Goal: Find specific page/section: Find specific page/section

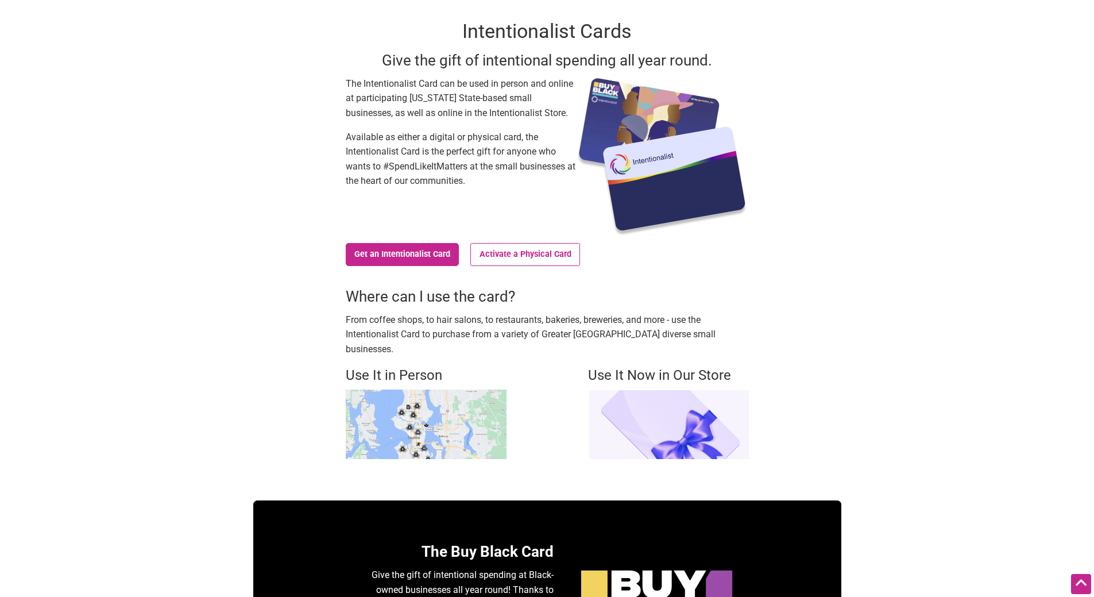
scroll to position [172, 0]
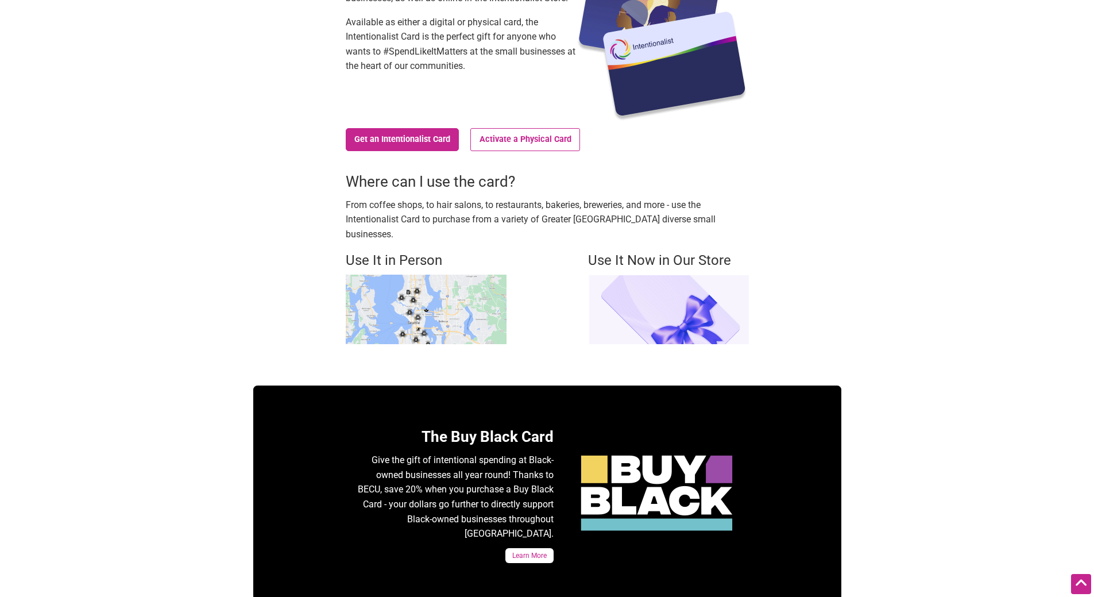
click at [471, 298] on img at bounding box center [426, 308] width 161 height 69
click at [436, 297] on img at bounding box center [426, 308] width 161 height 69
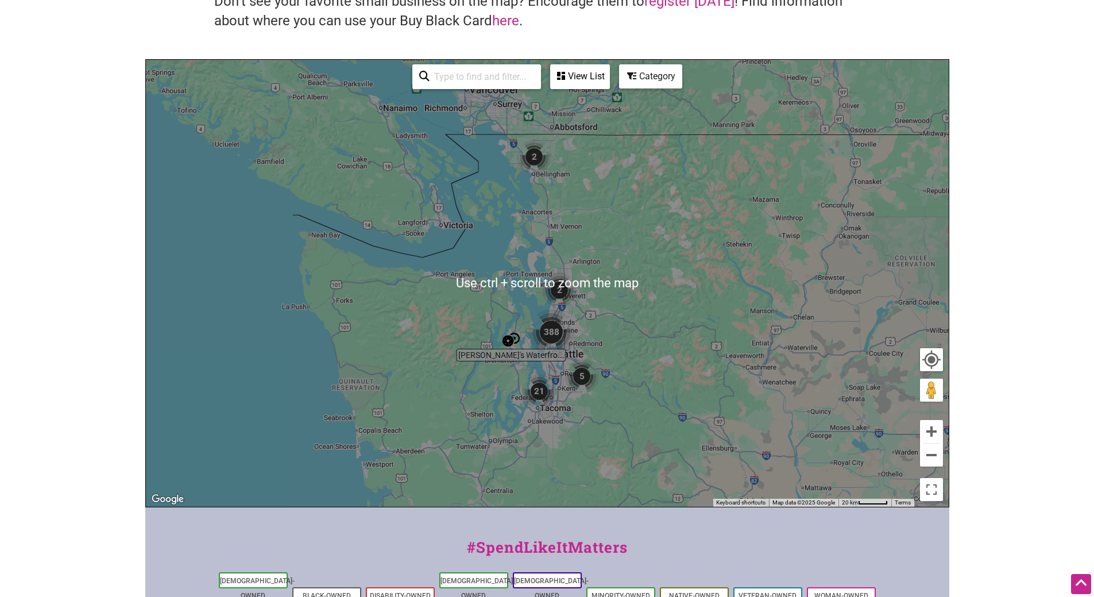
scroll to position [57, 0]
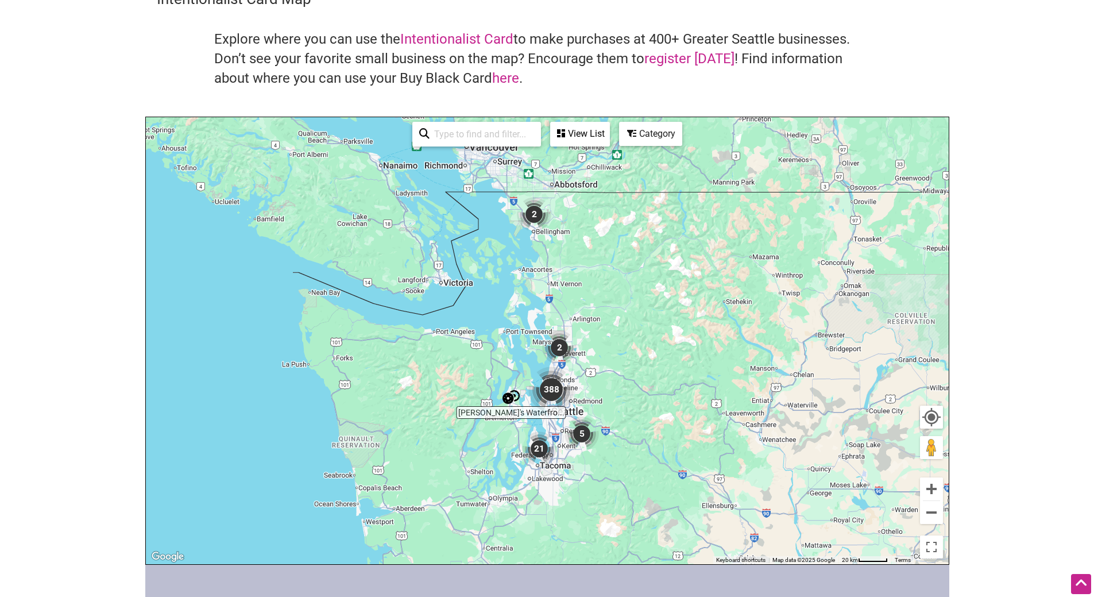
click at [758, 413] on div "To navigate, press the arrow keys." at bounding box center [547, 340] width 803 height 447
click at [934, 495] on button "Zoom in" at bounding box center [931, 488] width 23 height 23
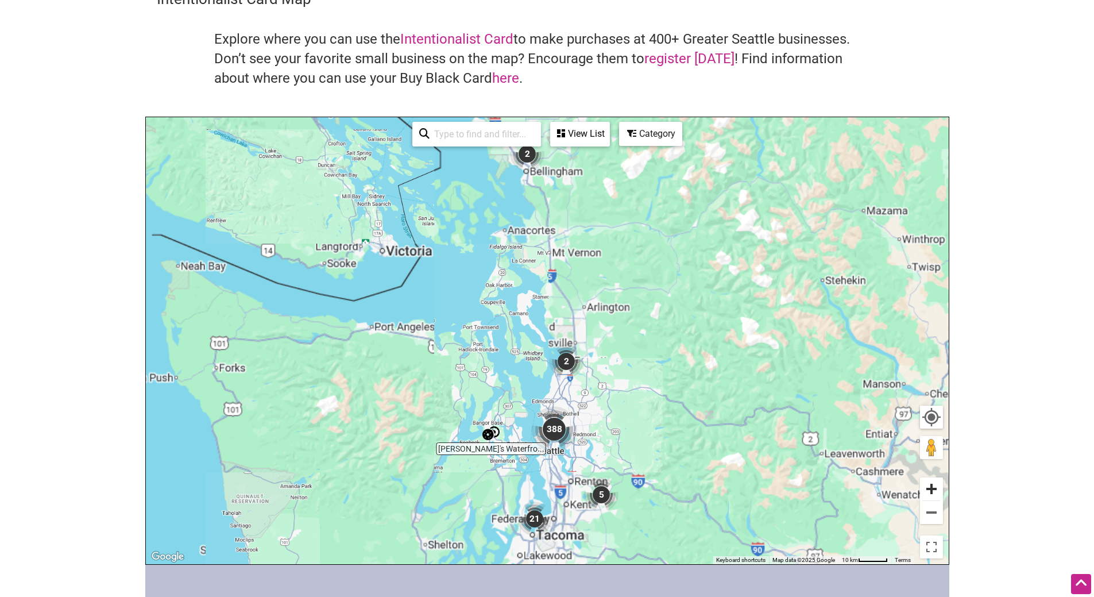
click at [932, 490] on button "Zoom in" at bounding box center [931, 488] width 23 height 23
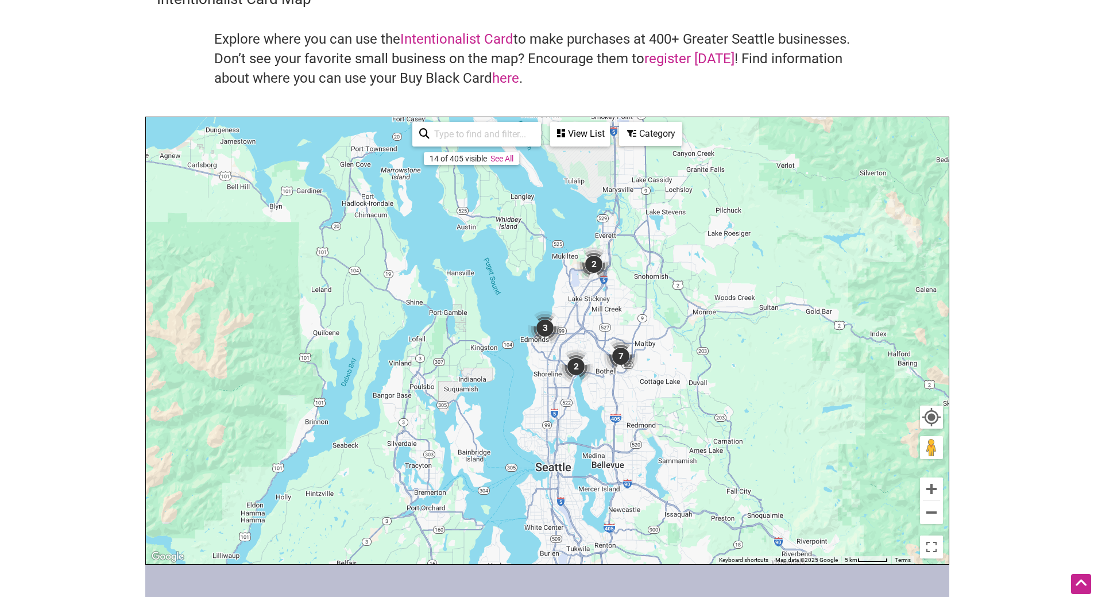
drag, startPoint x: 559, startPoint y: 483, endPoint x: 560, endPoint y: 325, distance: 158.5
click at [560, 325] on img "3" at bounding box center [545, 328] width 34 height 34
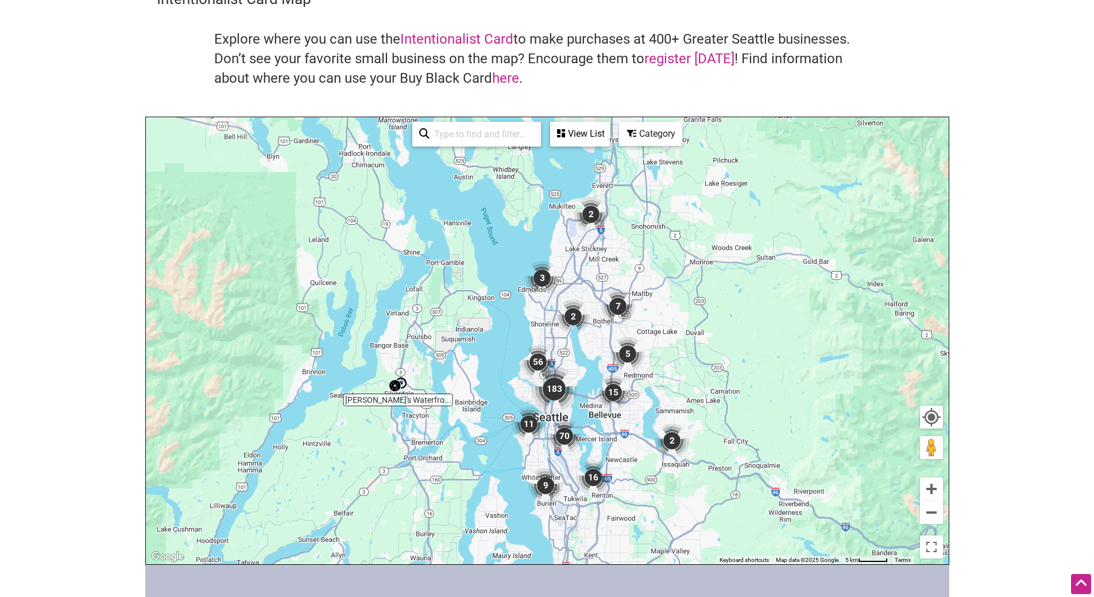
drag, startPoint x: 578, startPoint y: 456, endPoint x: 570, endPoint y: 359, distance: 96.8
click at [570, 366] on img "183" at bounding box center [554, 389] width 46 height 46
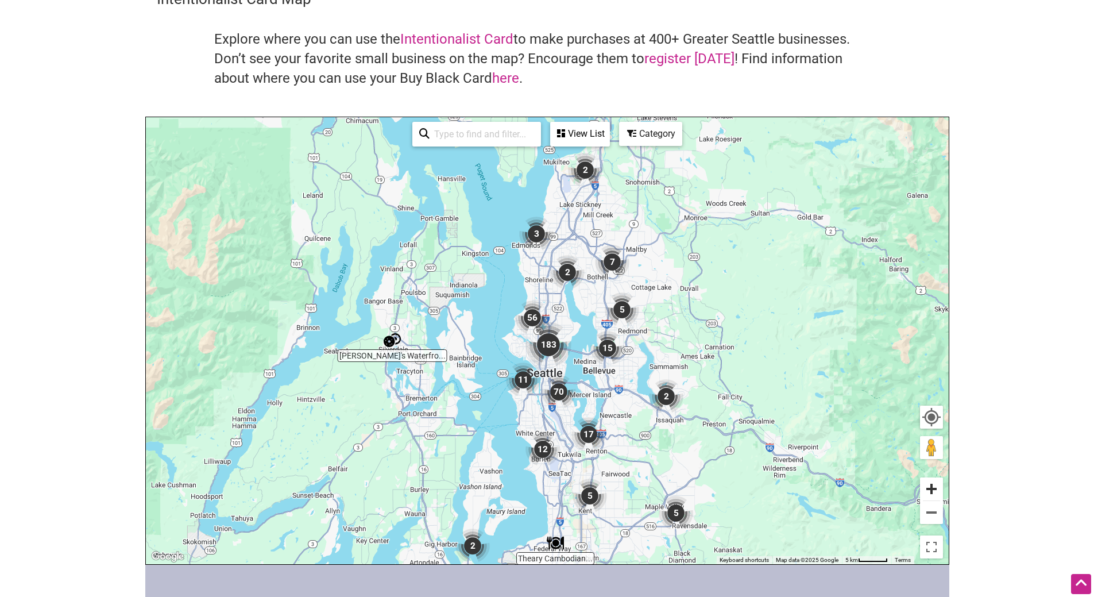
click at [928, 485] on button "Zoom in" at bounding box center [931, 488] width 23 height 23
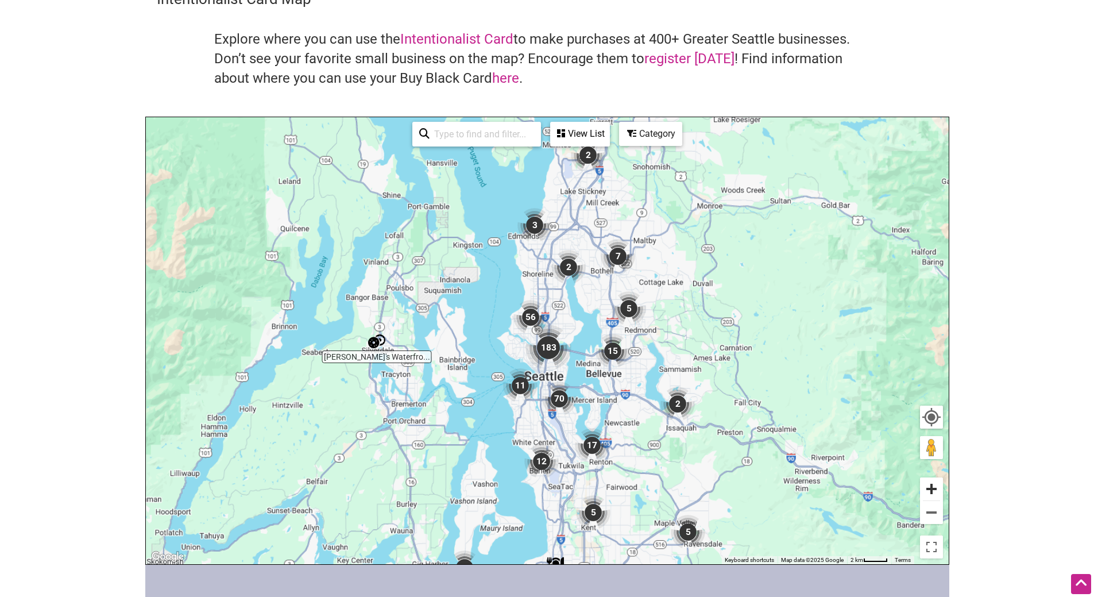
click at [928, 485] on button "Zoom in" at bounding box center [931, 488] width 23 height 23
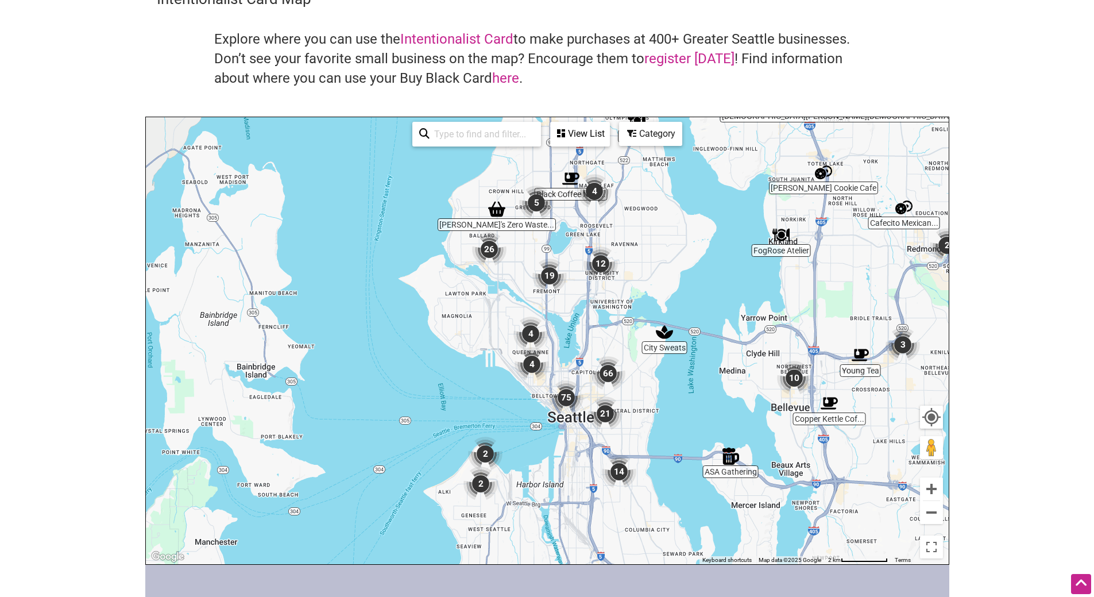
drag, startPoint x: 497, startPoint y: 508, endPoint x: 536, endPoint y: 450, distance: 70.4
click at [536, 450] on div "To navigate, press the arrow keys." at bounding box center [547, 340] width 803 height 447
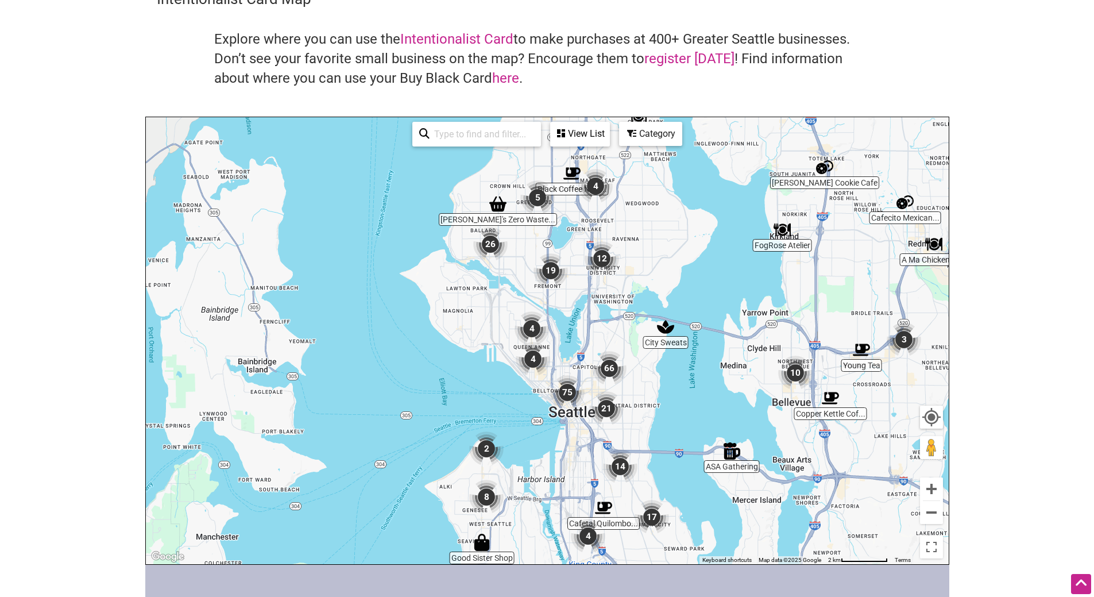
click at [480, 494] on img "8" at bounding box center [486, 496] width 34 height 34
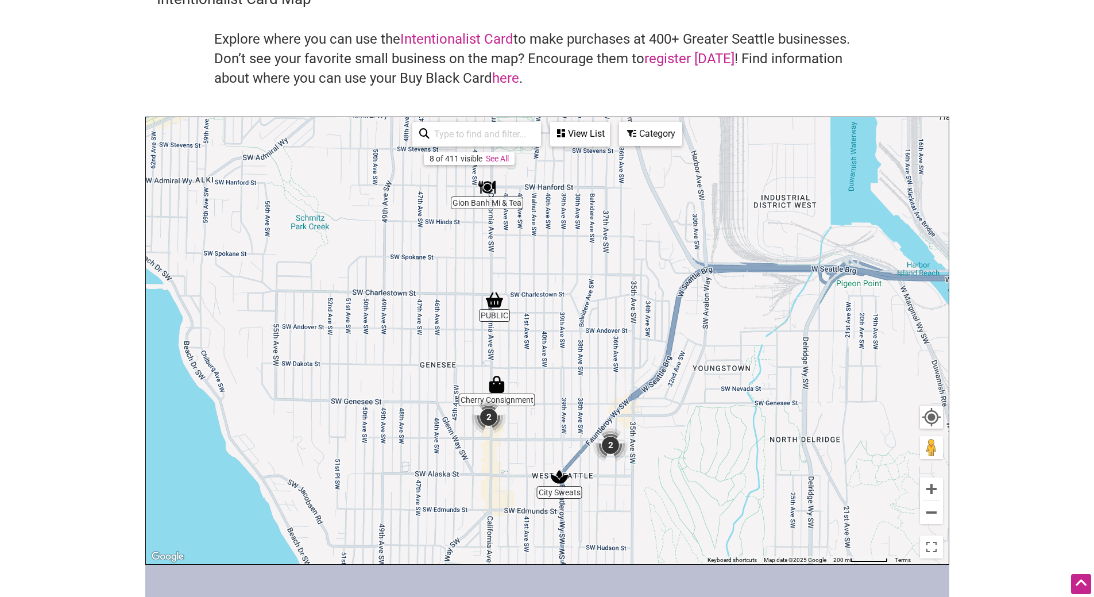
click at [497, 382] on img "Cherry Consignment" at bounding box center [496, 383] width 17 height 17
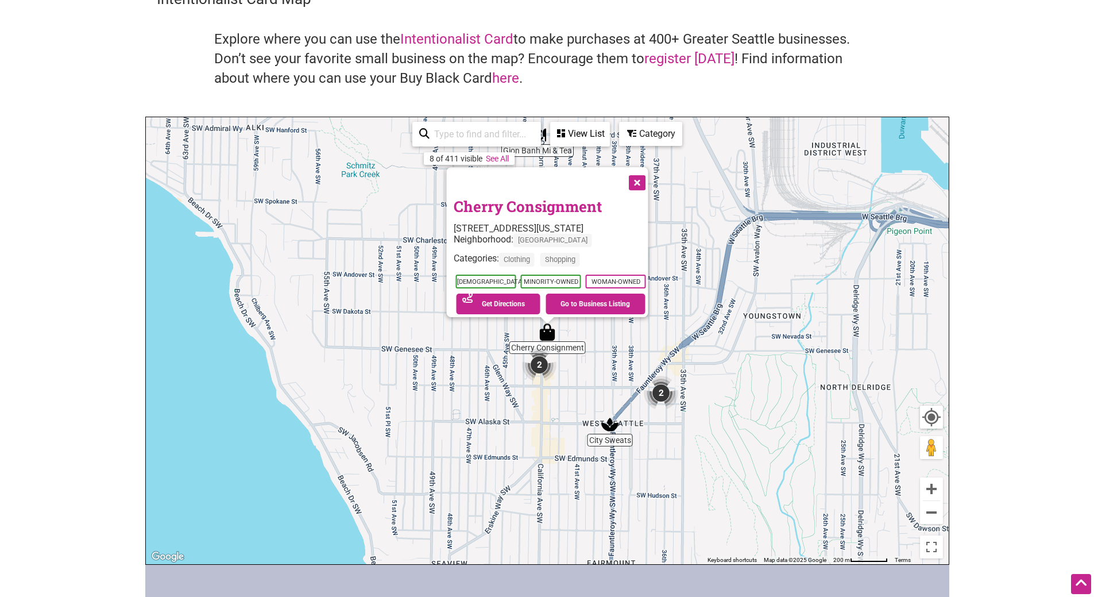
click at [637, 179] on button "Close" at bounding box center [635, 181] width 29 height 29
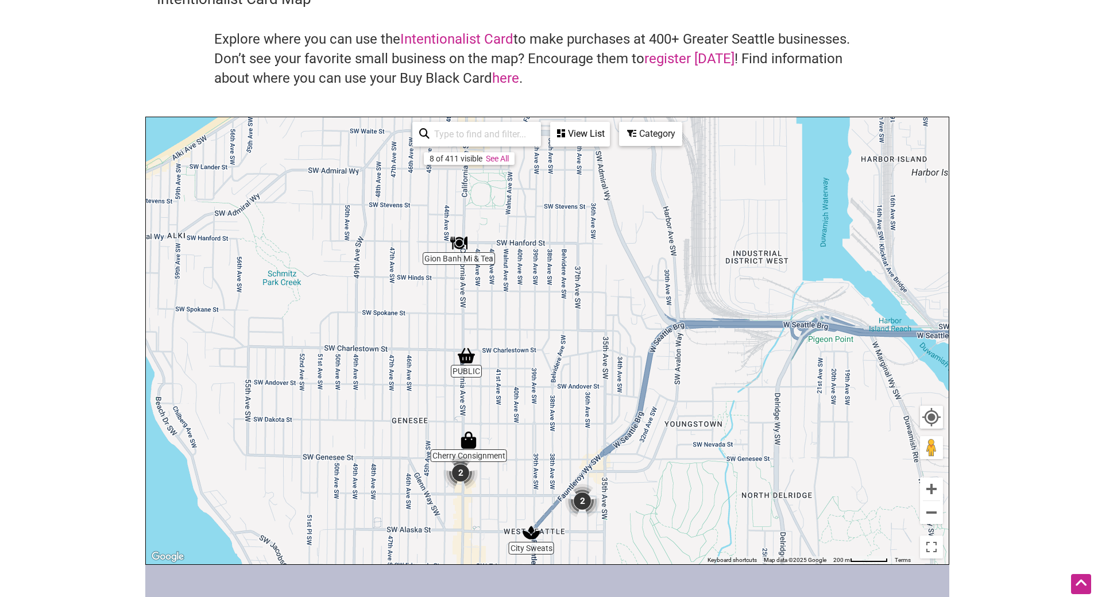
drag, startPoint x: 508, startPoint y: 307, endPoint x: 460, endPoint y: 374, distance: 83.2
click at [460, 374] on div "To navigate, press the arrow keys." at bounding box center [547, 340] width 803 height 447
click at [588, 500] on img "2" at bounding box center [582, 500] width 34 height 34
